Goal: Find specific page/section: Find specific page/section

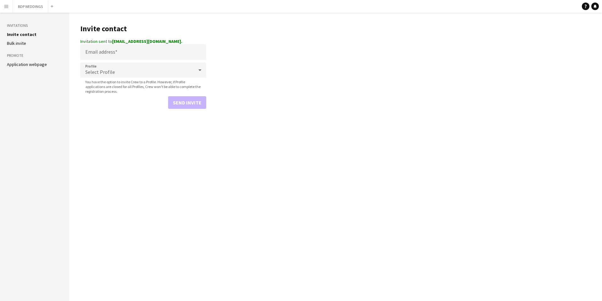
click at [6, 7] on app-icon "Menu" at bounding box center [6, 6] width 5 height 5
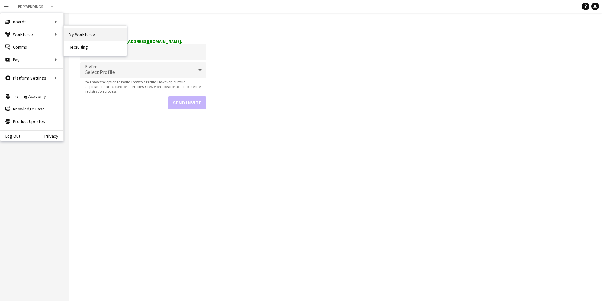
click at [86, 35] on link "My Workforce" at bounding box center [95, 34] width 63 height 13
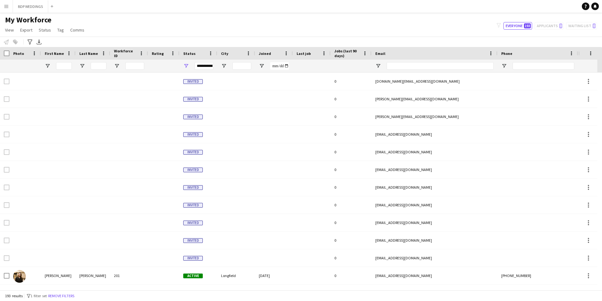
click at [266, 56] on div "Joined" at bounding box center [270, 53] width 23 height 9
click at [266, 54] on span "Joined" at bounding box center [265, 53] width 12 height 5
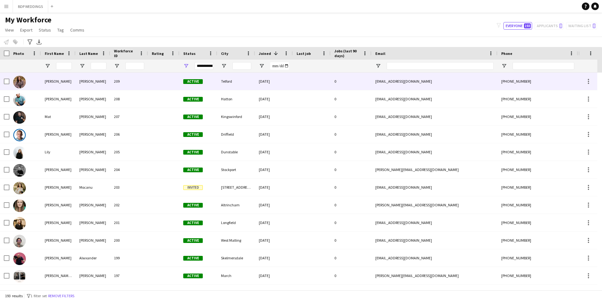
click at [264, 81] on div "[DATE]" at bounding box center [274, 80] width 38 height 17
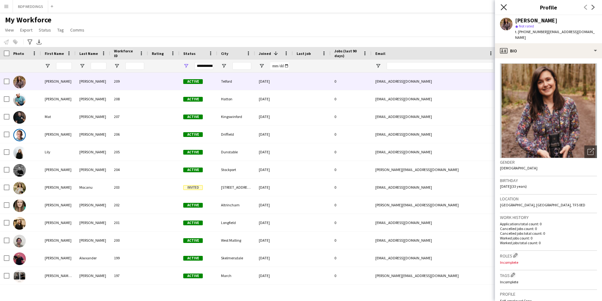
click at [503, 7] on icon at bounding box center [504, 7] width 6 height 6
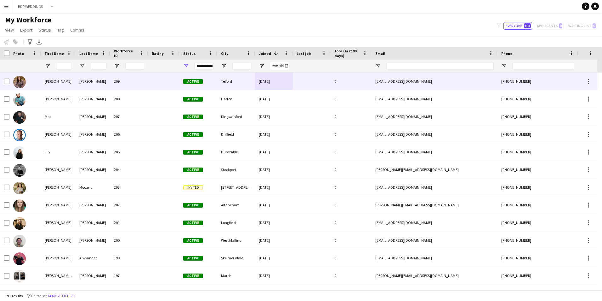
click at [244, 81] on div "Telford" at bounding box center [236, 80] width 38 height 17
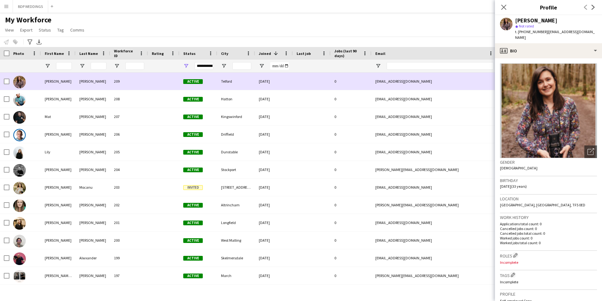
click at [244, 81] on div "Telford" at bounding box center [236, 80] width 38 height 17
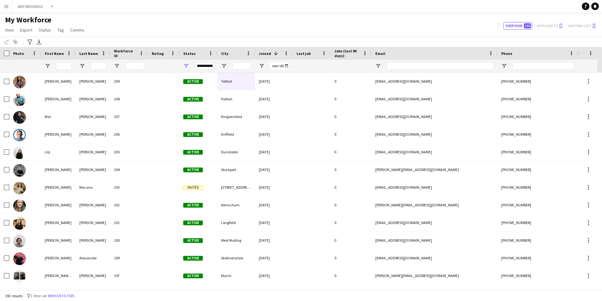
click at [347, 32] on div "My Workforce View Views Default view New view Update view Delete view Edit name…" at bounding box center [301, 25] width 602 height 21
